Goal: Task Accomplishment & Management: Complete application form

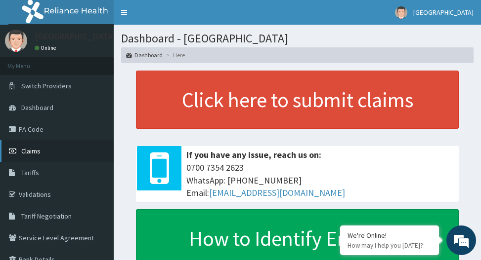
click at [84, 146] on link "Claims" at bounding box center [57, 151] width 114 height 22
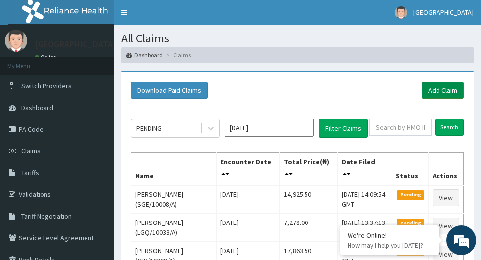
click at [442, 87] on link "Add Claim" at bounding box center [443, 90] width 42 height 17
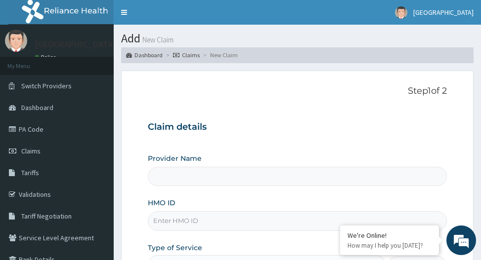
type input "[GEOGRAPHIC_DATA]"
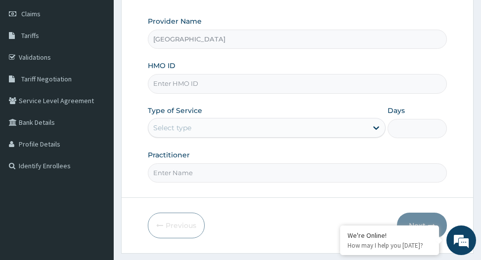
scroll to position [173, 0]
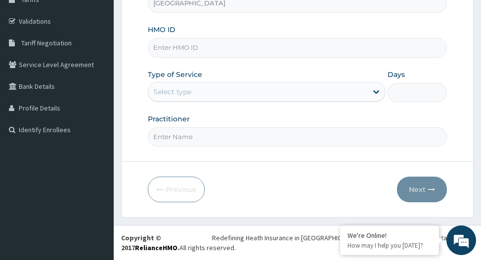
click at [345, 49] on input "HMO ID" at bounding box center [297, 47] width 298 height 19
type input "ARP/10003/B"
click at [301, 94] on div "Select type" at bounding box center [257, 92] width 218 height 16
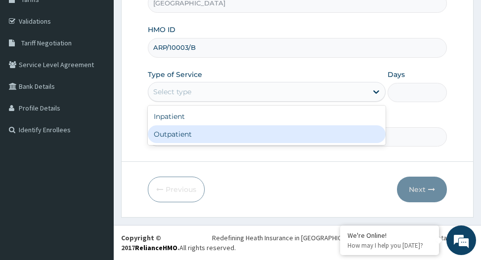
click at [300, 128] on div "Outpatient" at bounding box center [266, 135] width 237 height 18
type input "1"
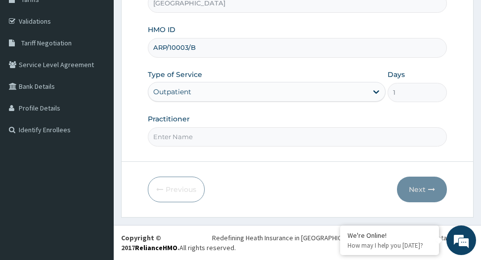
click at [298, 137] on input "Practitioner" at bounding box center [297, 136] width 298 height 19
type input "DR ADEWUSI"
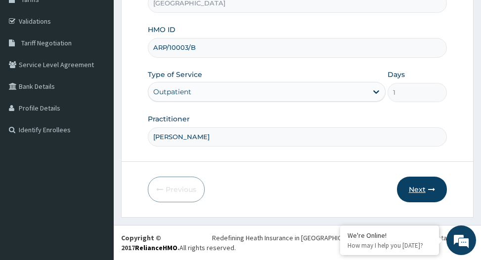
click at [408, 182] on button "Next" at bounding box center [422, 190] width 50 height 26
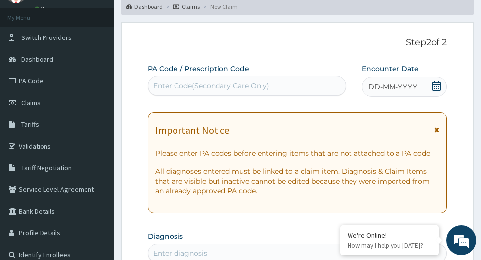
scroll to position [28, 0]
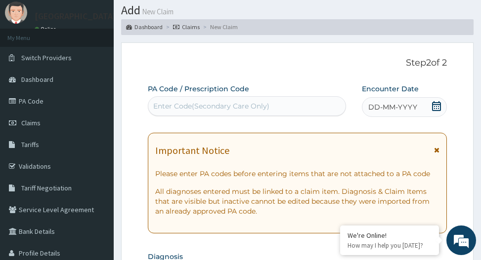
click at [374, 109] on span "DD-MM-YYYY" at bounding box center [392, 107] width 49 height 10
